Goal: Information Seeking & Learning: Find contact information

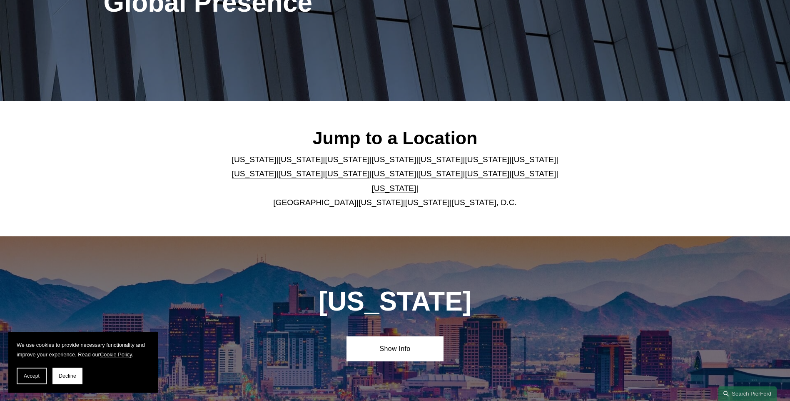
scroll to position [167, 0]
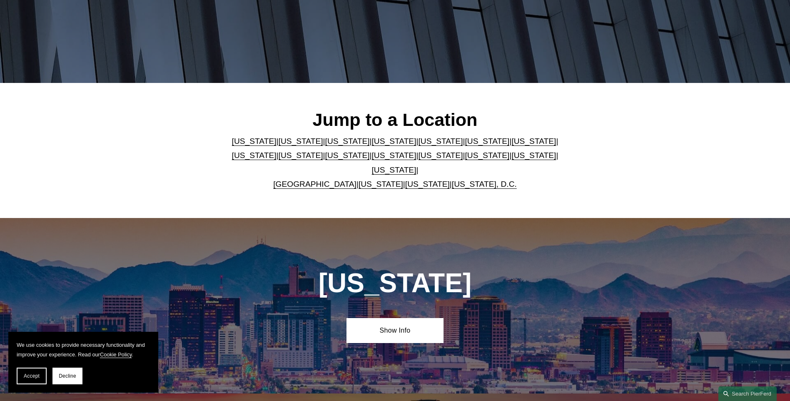
click at [416, 165] on link "Texas" at bounding box center [394, 169] width 45 height 9
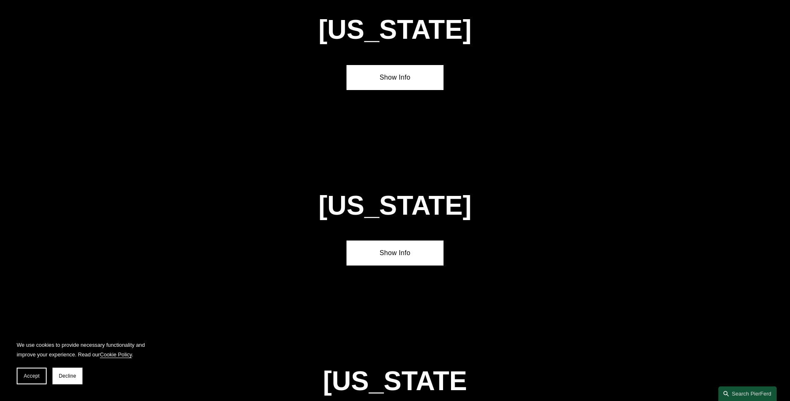
scroll to position [2838, 0]
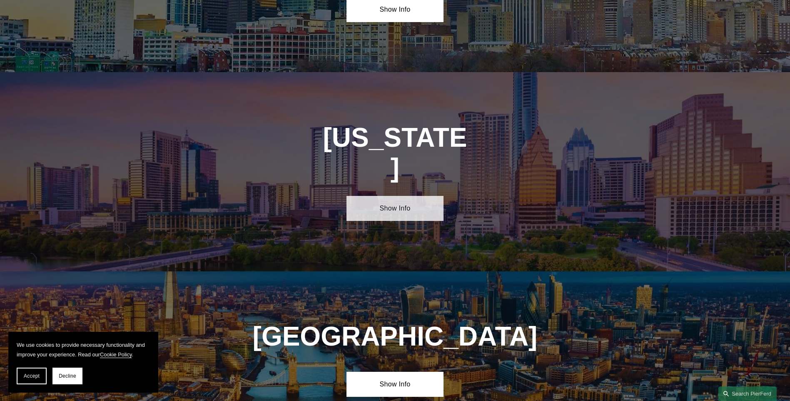
click at [425, 196] on link "Show Info" at bounding box center [394, 208] width 97 height 25
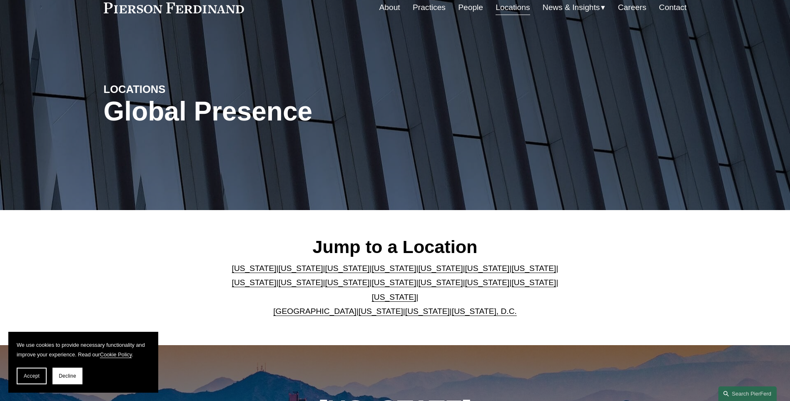
scroll to position [0, 0]
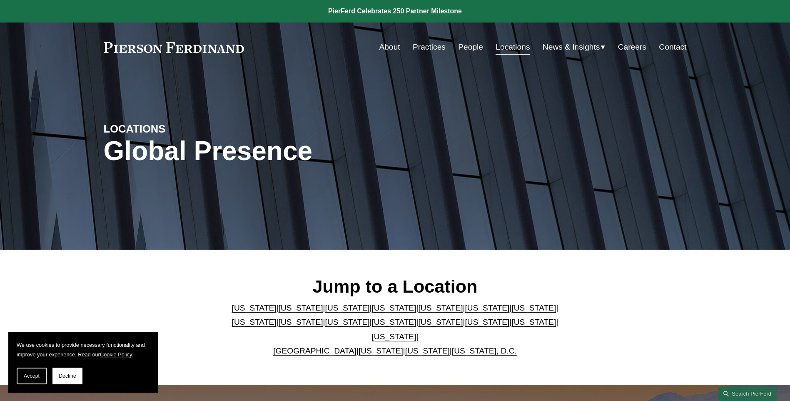
click at [467, 44] on link "People" at bounding box center [470, 47] width 25 height 16
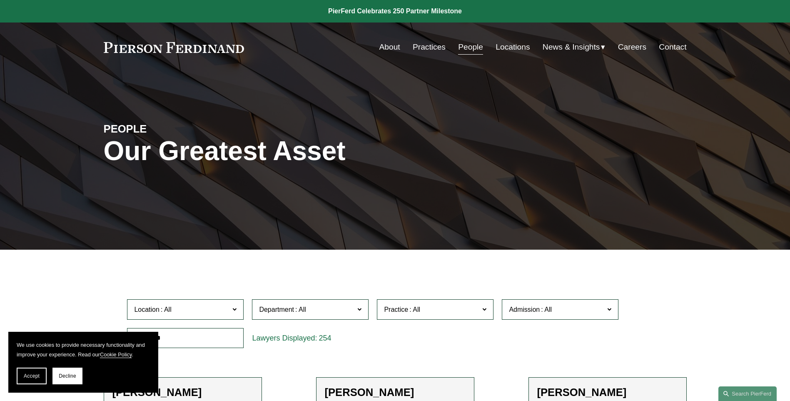
click at [423, 48] on link "Practices" at bounding box center [429, 47] width 33 height 16
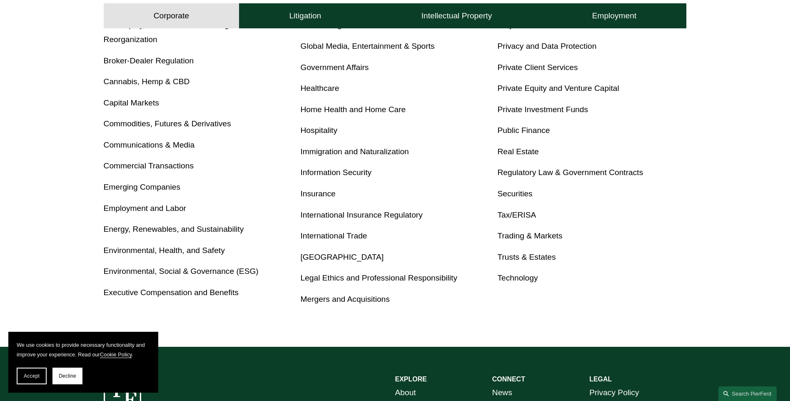
scroll to position [416, 0]
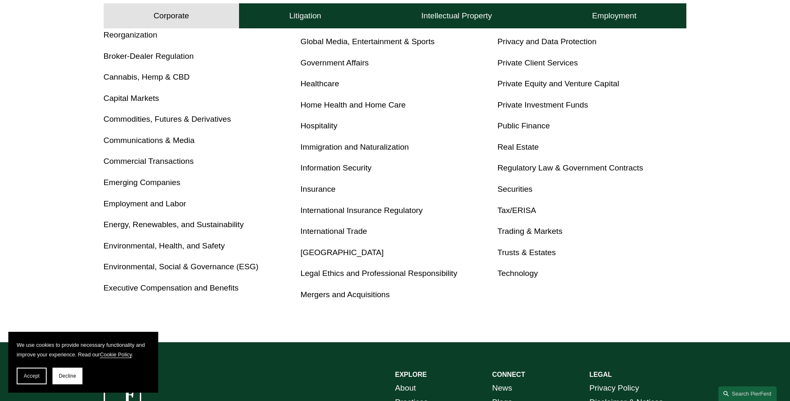
click at [162, 204] on link "Employment and Labor" at bounding box center [145, 203] width 82 height 9
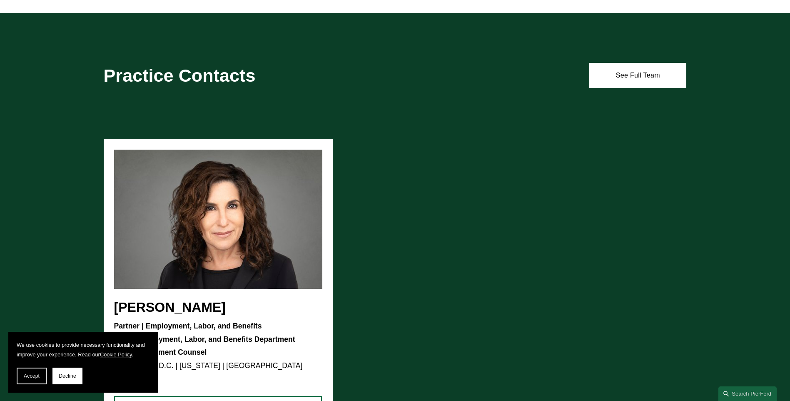
scroll to position [538, 0]
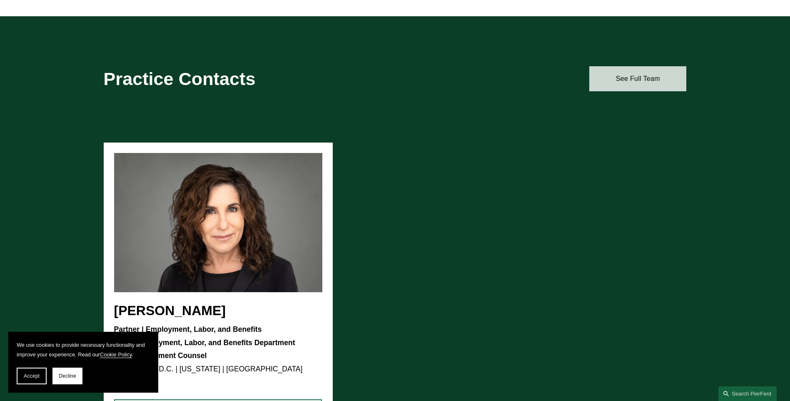
click at [632, 83] on link "See Full Team" at bounding box center [637, 78] width 97 height 25
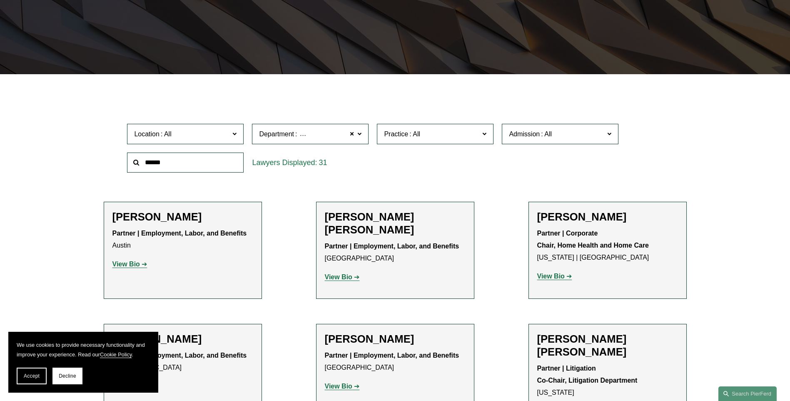
scroll to position [167, 0]
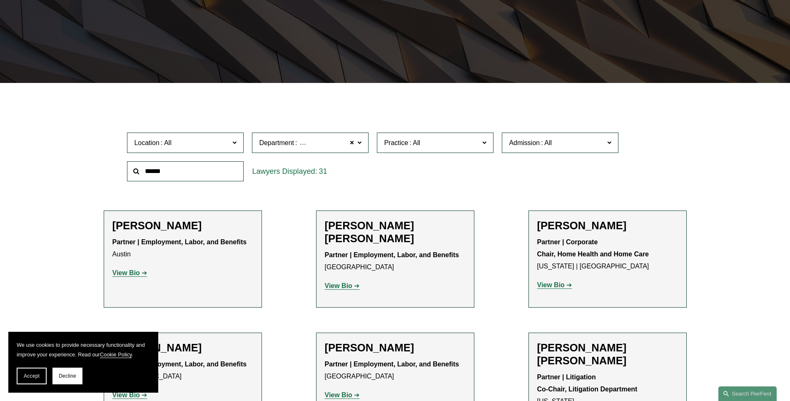
click at [132, 272] on strong "View Bio" at bounding box center [125, 272] width 27 height 7
